Goal: Navigation & Orientation: Find specific page/section

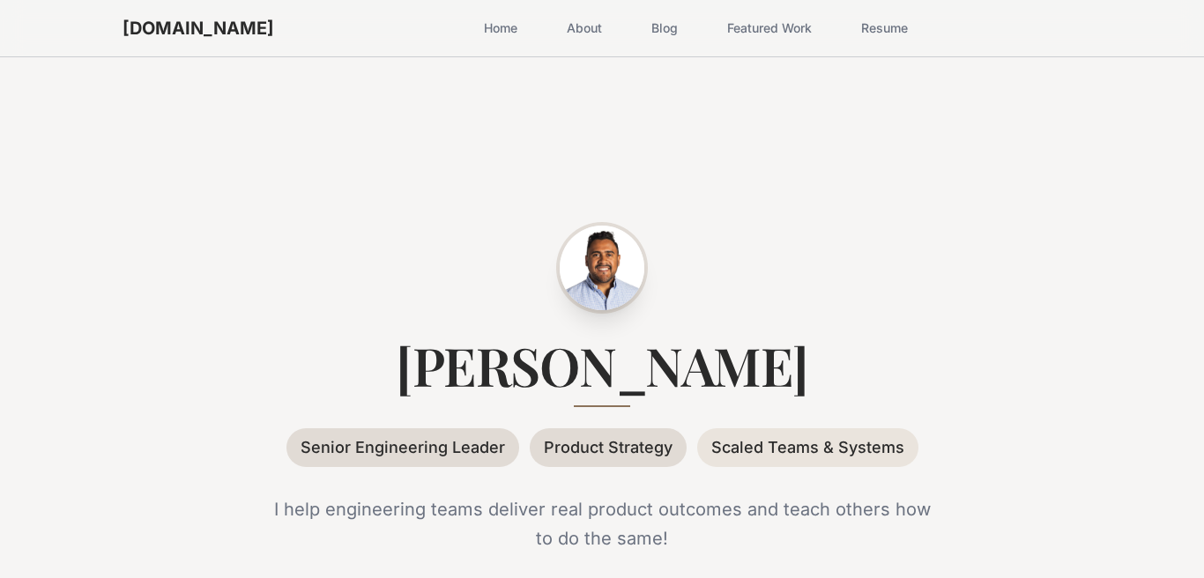
click at [1047, 21] on div "sergio.io Home About Blog Featured Work Resume Open main menu" at bounding box center [602, 28] width 959 height 56
drag, startPoint x: 1073, startPoint y: 31, endPoint x: 1095, endPoint y: 31, distance: 21.2
click at [1095, 31] on div "sergio.io Home About Blog Featured Work Resume Open main menu" at bounding box center [601, 28] width 1015 height 56
click at [1052, 124] on div "Sergio Cruz Senior Engineering Leader Product Strategy Scaled Teams & Systems I…" at bounding box center [601, 428] width 1015 height 745
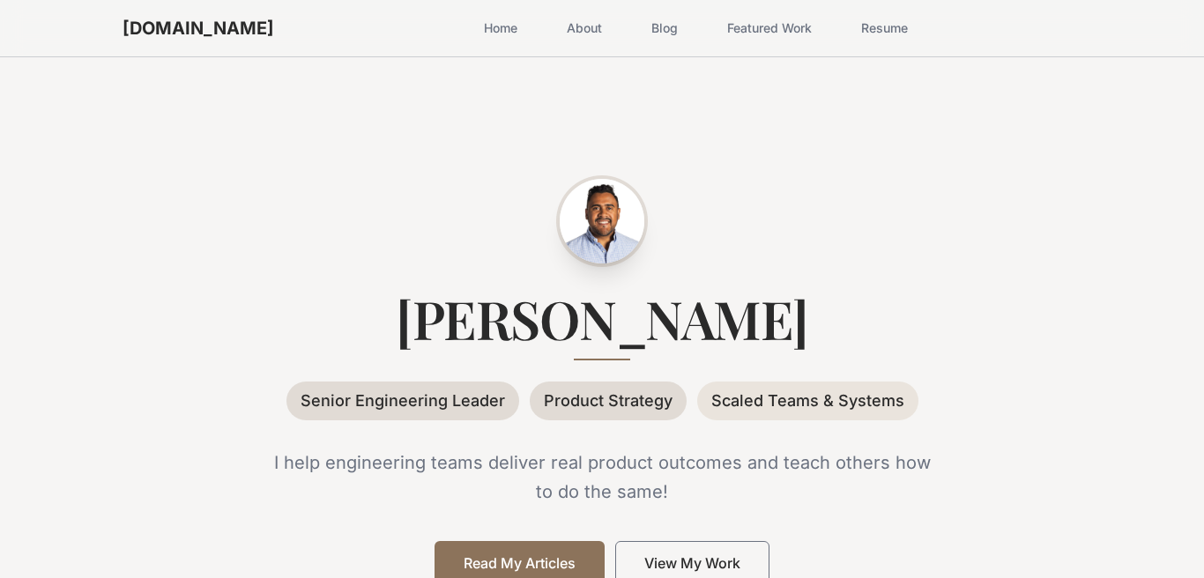
scroll to position [74, 0]
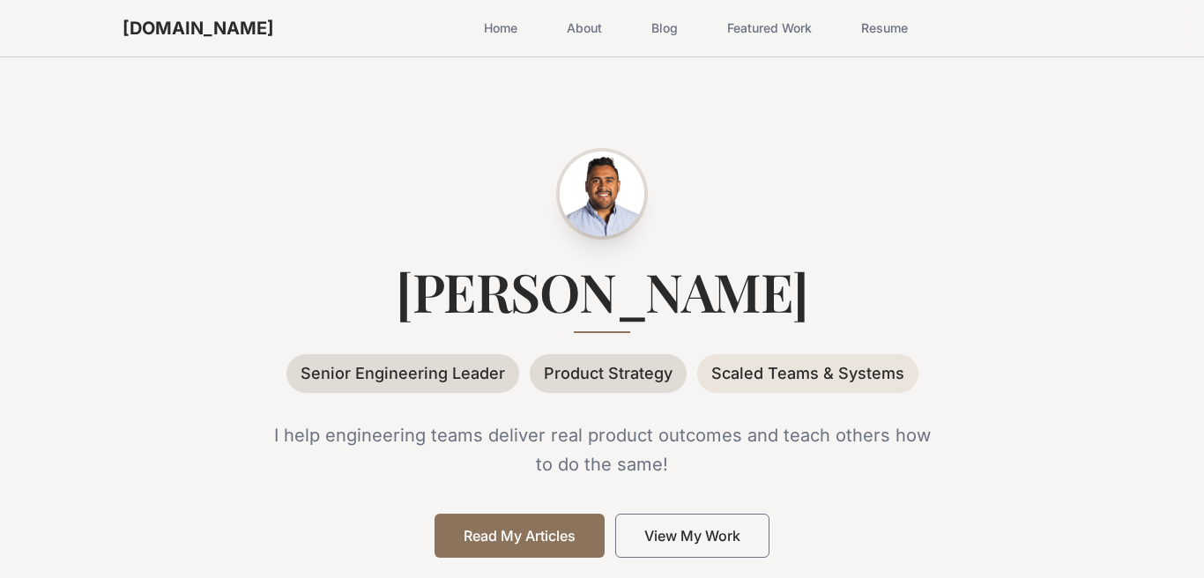
click at [1061, 138] on div "Sergio Cruz Senior Engineering Leader Product Strategy Scaled Teams & Systems I…" at bounding box center [601, 354] width 1015 height 745
click at [982, 212] on div at bounding box center [602, 194] width 959 height 85
click at [969, 217] on div at bounding box center [602, 194] width 959 height 85
drag, startPoint x: 648, startPoint y: 209, endPoint x: 494, endPoint y: 175, distance: 157.2
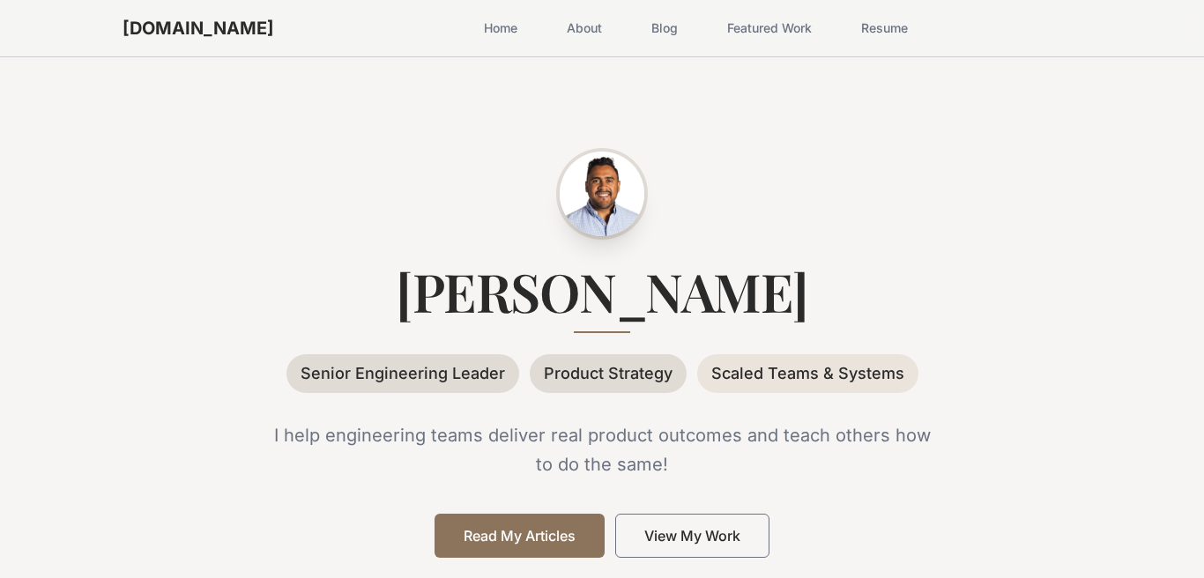
click at [494, 175] on div at bounding box center [602, 194] width 959 height 85
click at [493, 197] on div at bounding box center [602, 194] width 959 height 85
drag, startPoint x: 515, startPoint y: 197, endPoint x: 701, endPoint y: 197, distance: 186.0
click at [701, 197] on div at bounding box center [602, 194] width 959 height 85
click at [707, 201] on div at bounding box center [602, 194] width 959 height 85
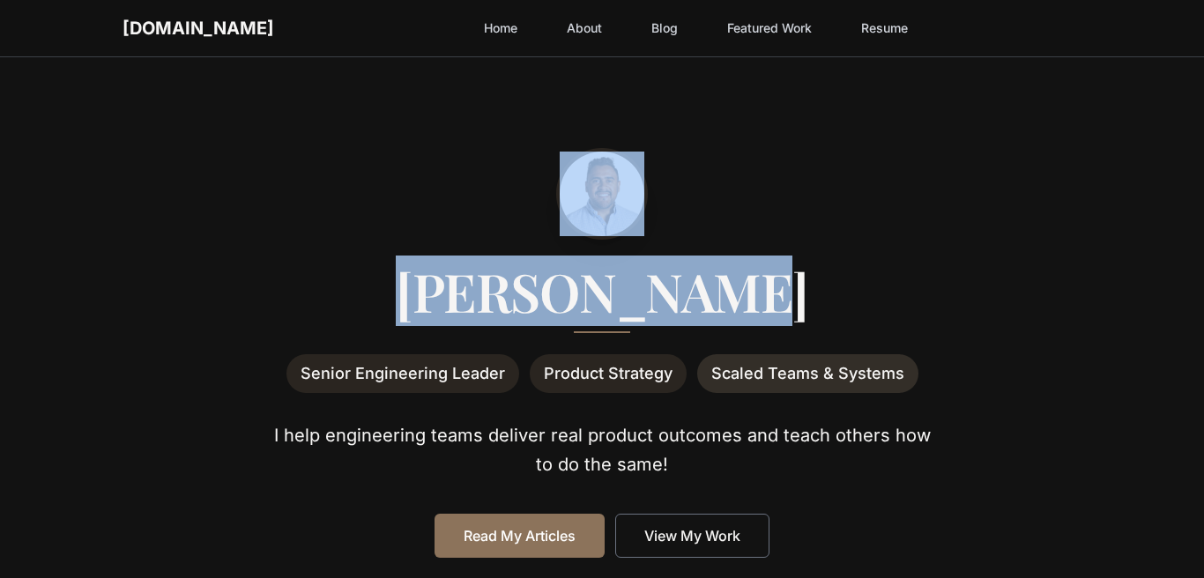
drag, startPoint x: 507, startPoint y: 182, endPoint x: 851, endPoint y: 301, distance: 364.6
click at [858, 307] on div "Sergio Cruz Senior Engineering Leader Product Strategy Scaled Teams & Systems I…" at bounding box center [602, 355] width 959 height 406
click at [851, 301] on h1 "[PERSON_NAME]" at bounding box center [602, 290] width 959 height 53
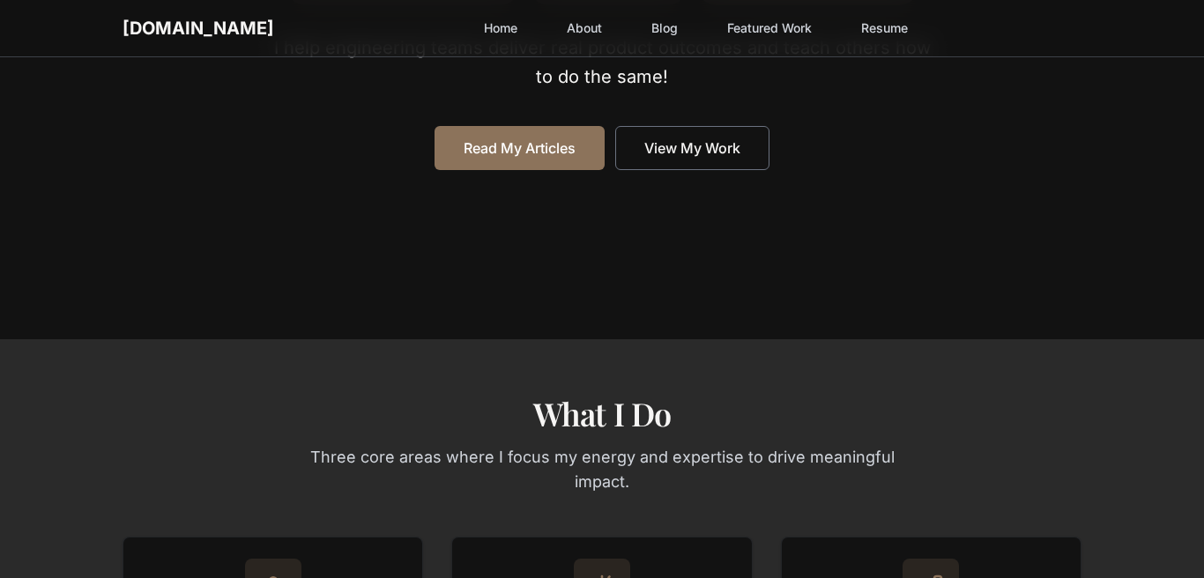
scroll to position [0, 0]
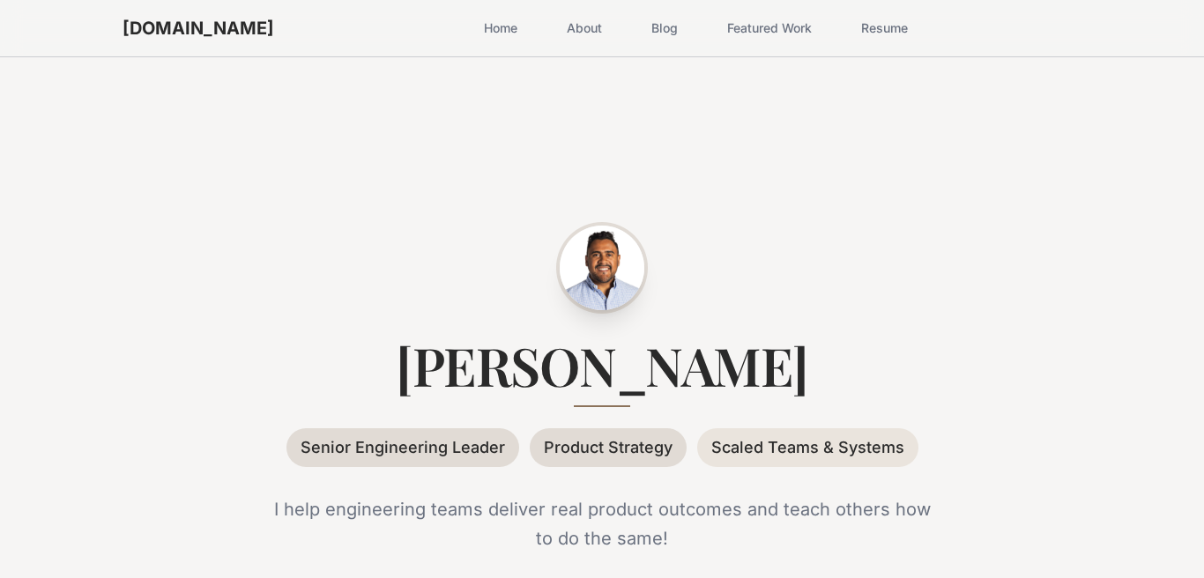
click at [723, 186] on div "Sergio Cruz Senior Engineering Leader Product Strategy Scaled Teams & Systems I…" at bounding box center [601, 428] width 1015 height 745
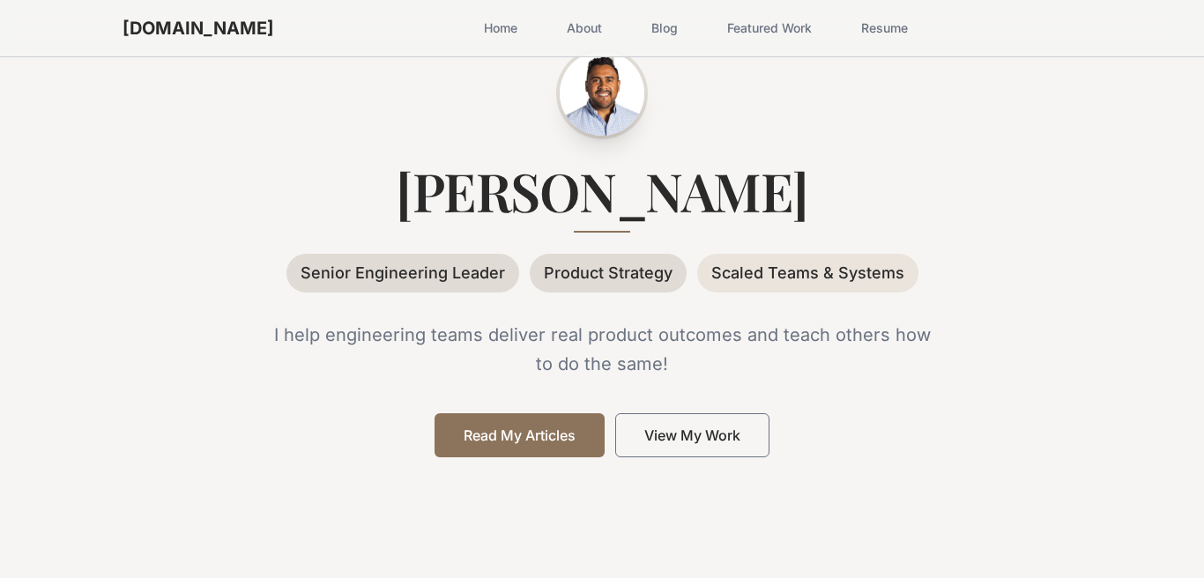
scroll to position [175, 0]
